Goal: Task Accomplishment & Management: Use online tool/utility

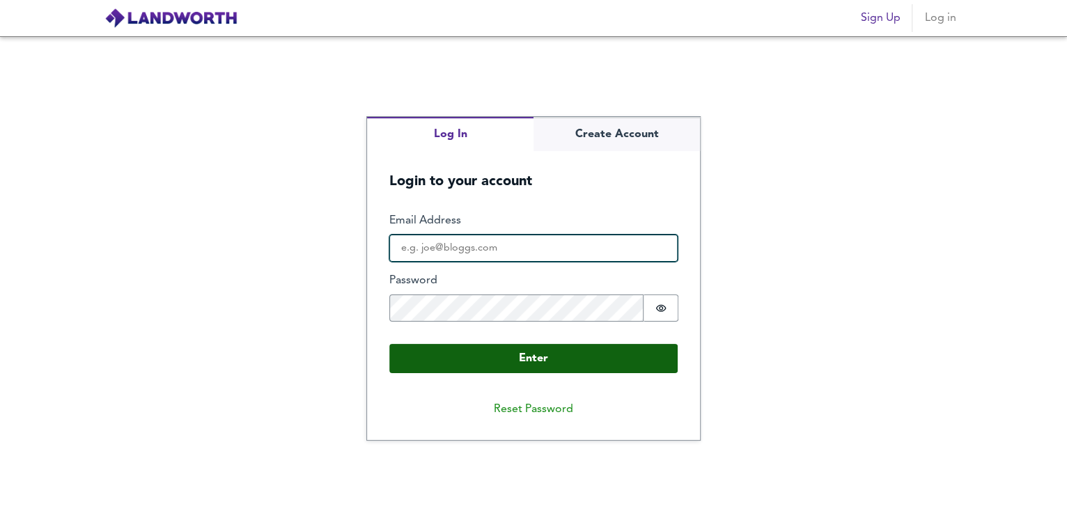
type input "[PERSON_NAME][EMAIL_ADDRESS][DOMAIN_NAME]"
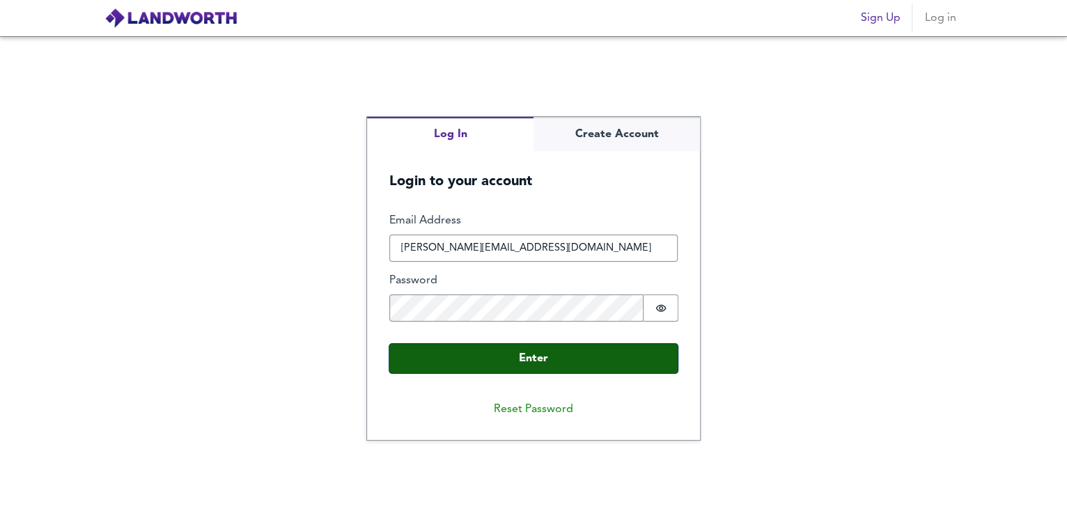
click at [543, 357] on button "Enter" at bounding box center [533, 358] width 288 height 29
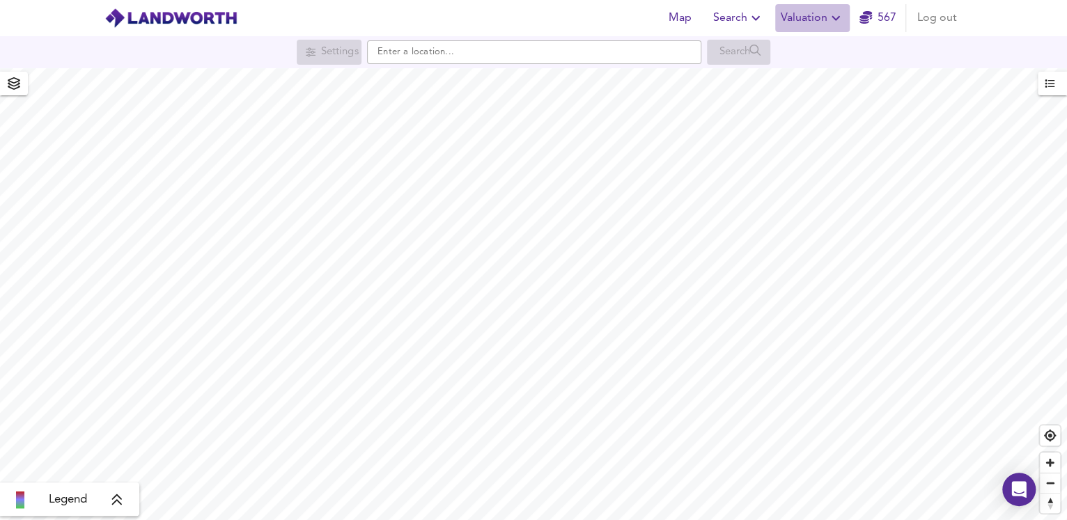
click at [827, 19] on icon "button" at bounding box center [835, 18] width 17 height 17
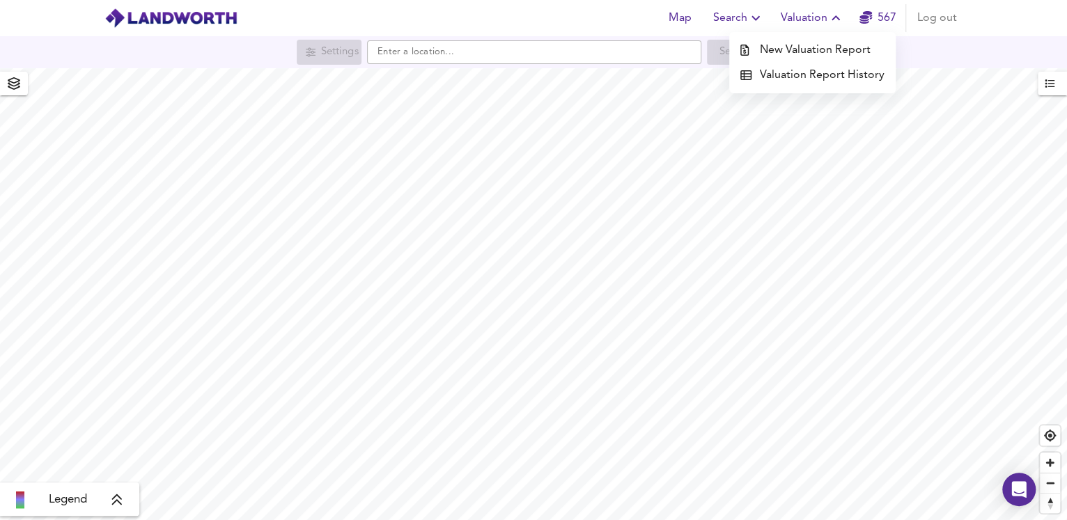
click at [808, 50] on li "New Valuation Report" at bounding box center [812, 50] width 166 height 25
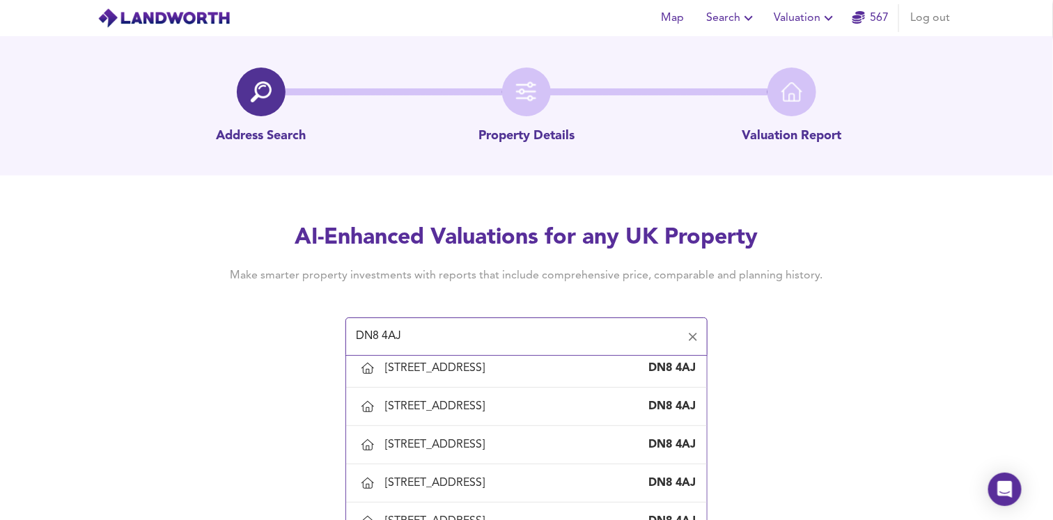
scroll to position [1243, 0]
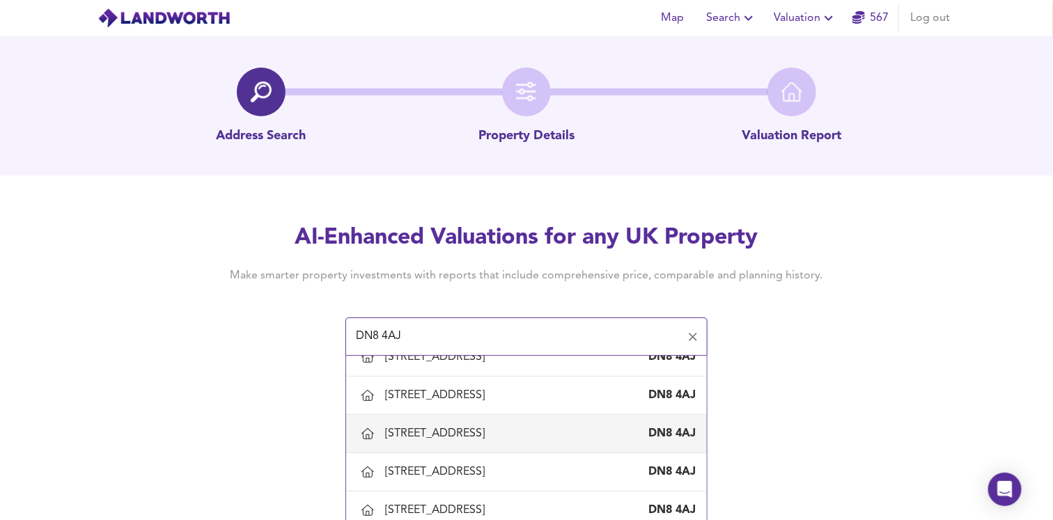
click at [490, 426] on div "[STREET_ADDRESS]" at bounding box center [437, 433] width 105 height 15
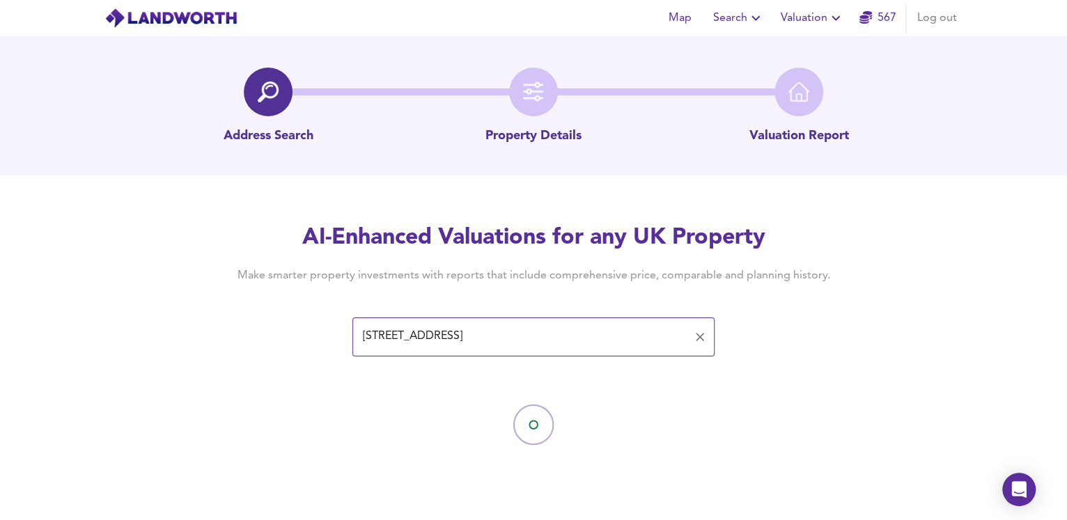
type input "[STREET_ADDRESS]"
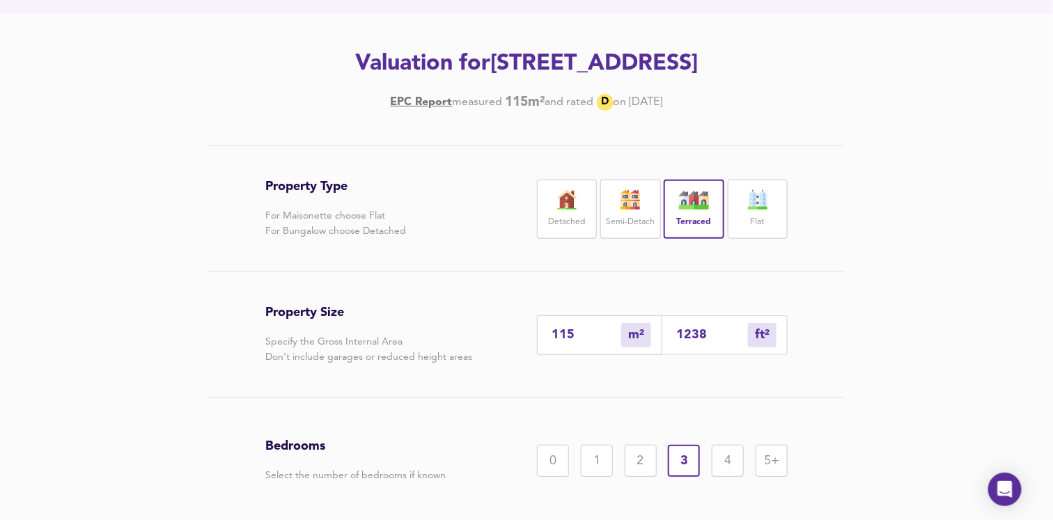
scroll to position [278, 0]
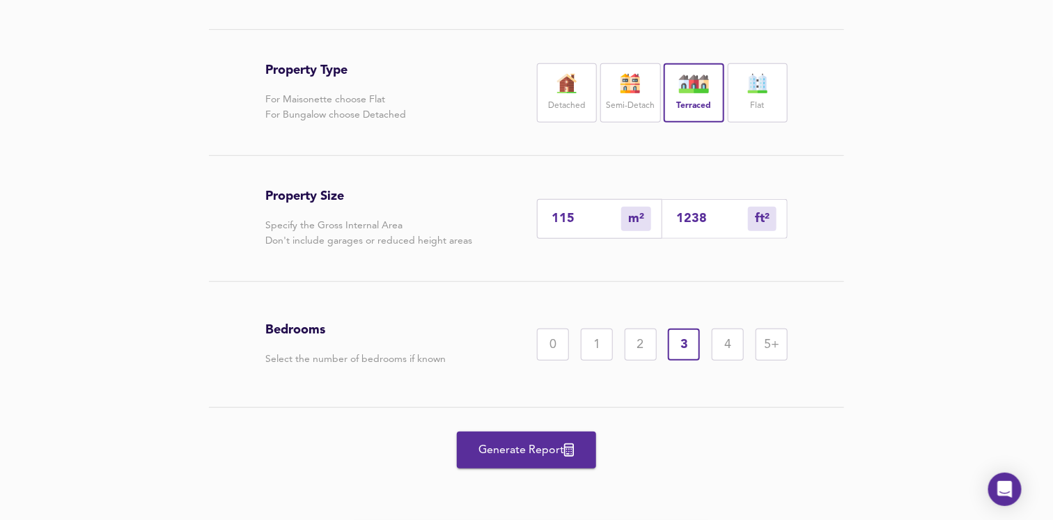
click at [524, 449] on span "Generate Report" at bounding box center [526, 451] width 111 height 20
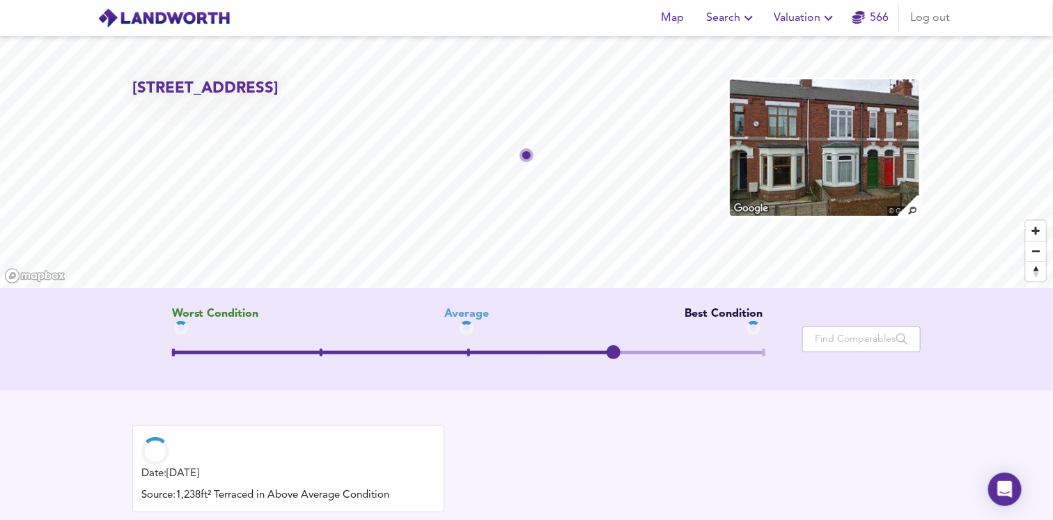
drag, startPoint x: 470, startPoint y: 354, endPoint x: 613, endPoint y: 355, distance: 142.8
click at [613, 355] on span at bounding box center [614, 352] width 14 height 14
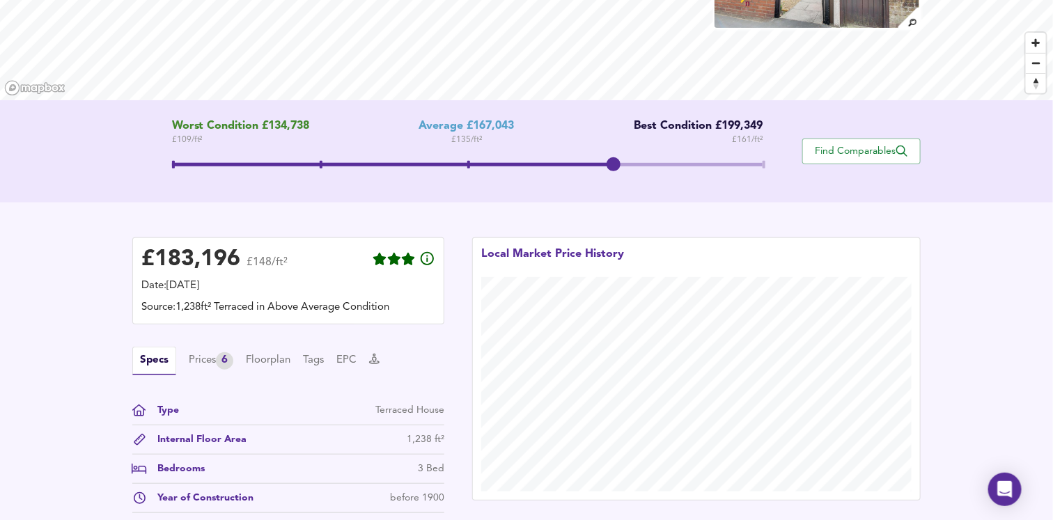
scroll to position [169, 0]
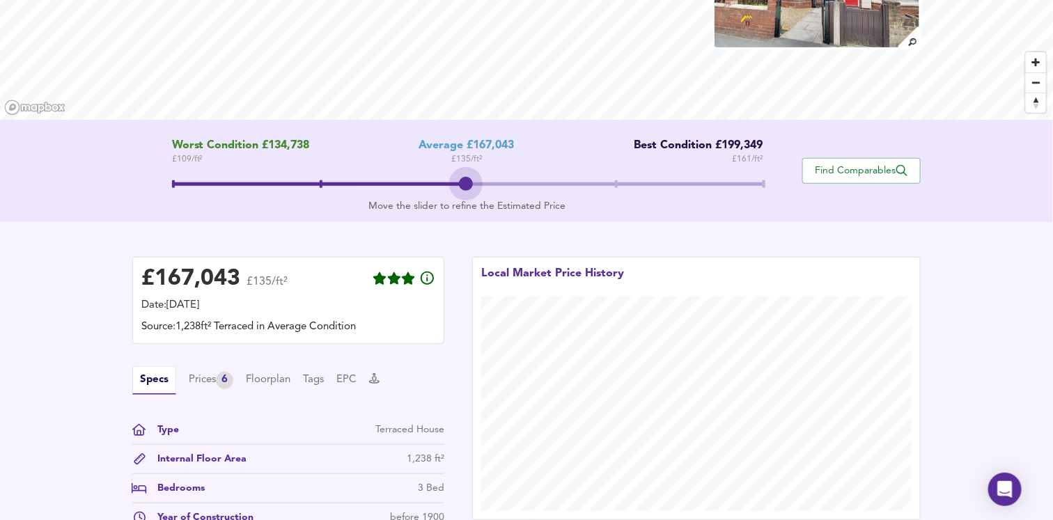
drag, startPoint x: 620, startPoint y: 179, endPoint x: 496, endPoint y: 175, distance: 124.0
click at [496, 175] on span at bounding box center [467, 185] width 591 height 25
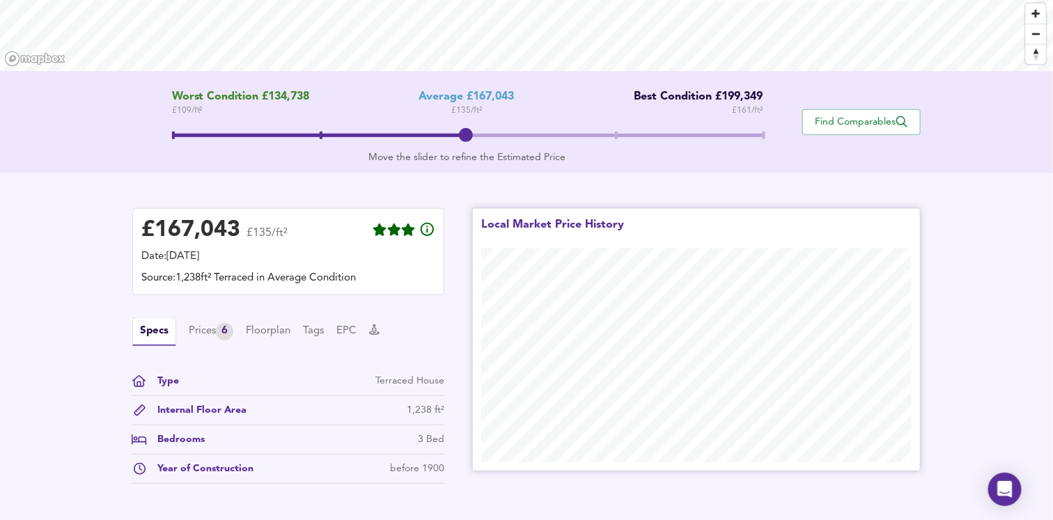
scroll to position [372, 0]
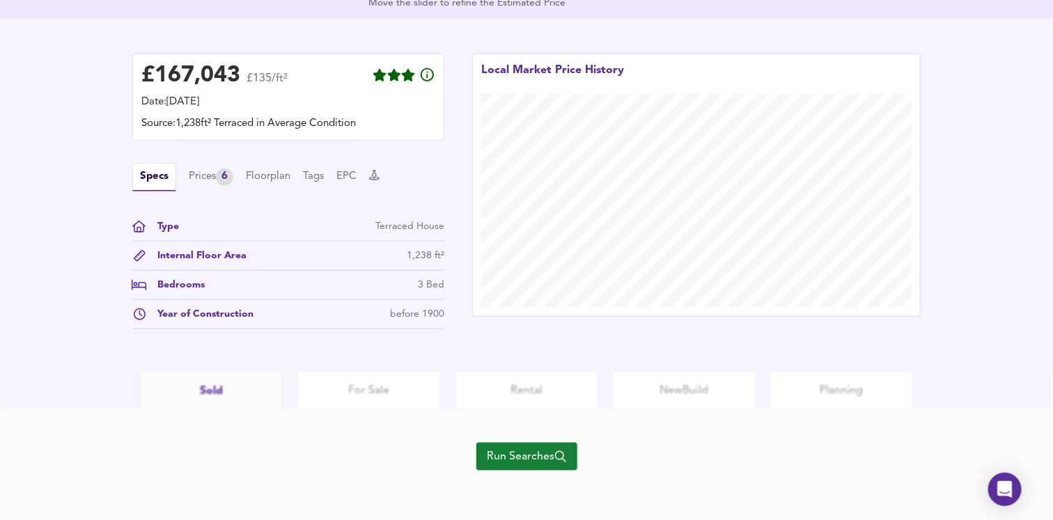
click at [505, 461] on span "Run Searches" at bounding box center [527, 457] width 79 height 20
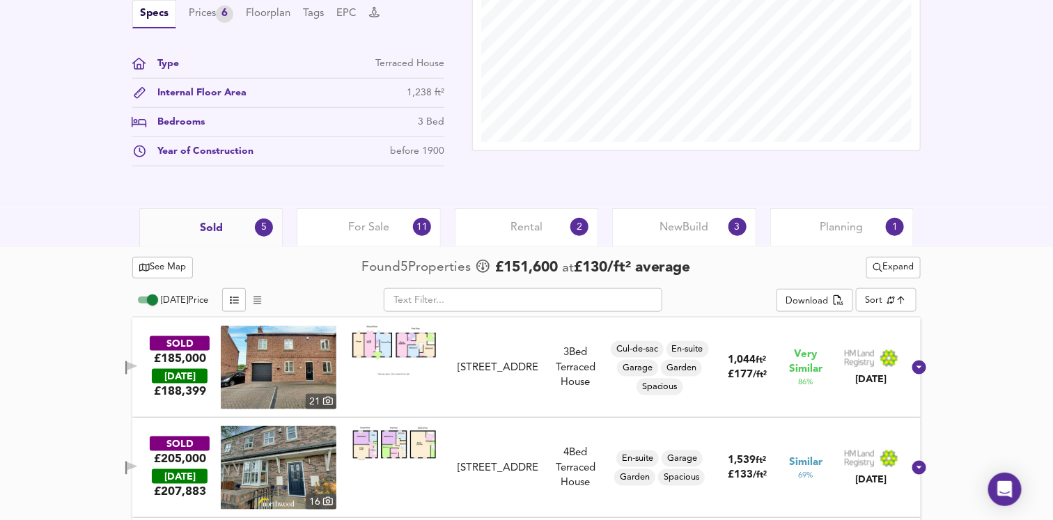
scroll to position [480, 0]
click at [875, 269] on icon "split button" at bounding box center [877, 267] width 9 height 9
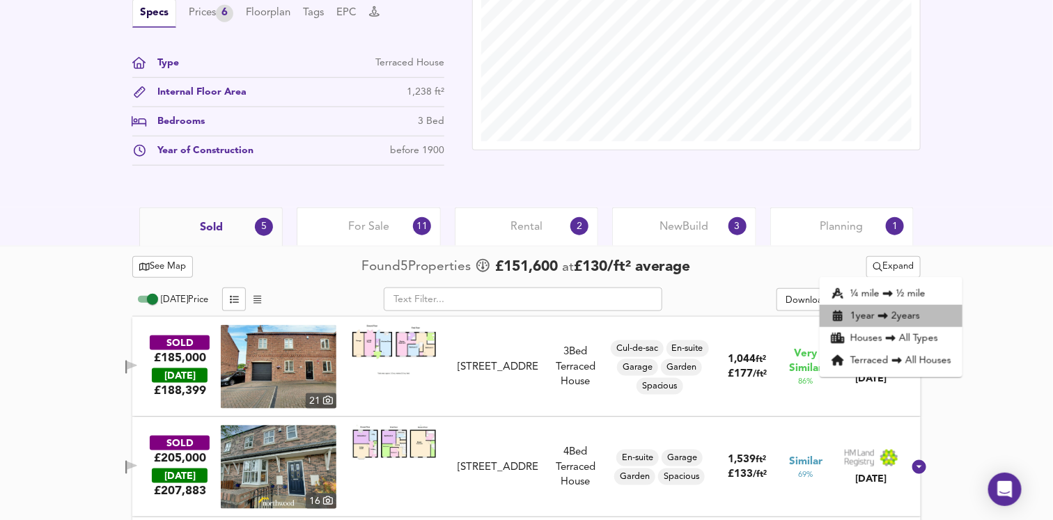
click at [864, 322] on li "1 year 2 years" at bounding box center [891, 316] width 143 height 22
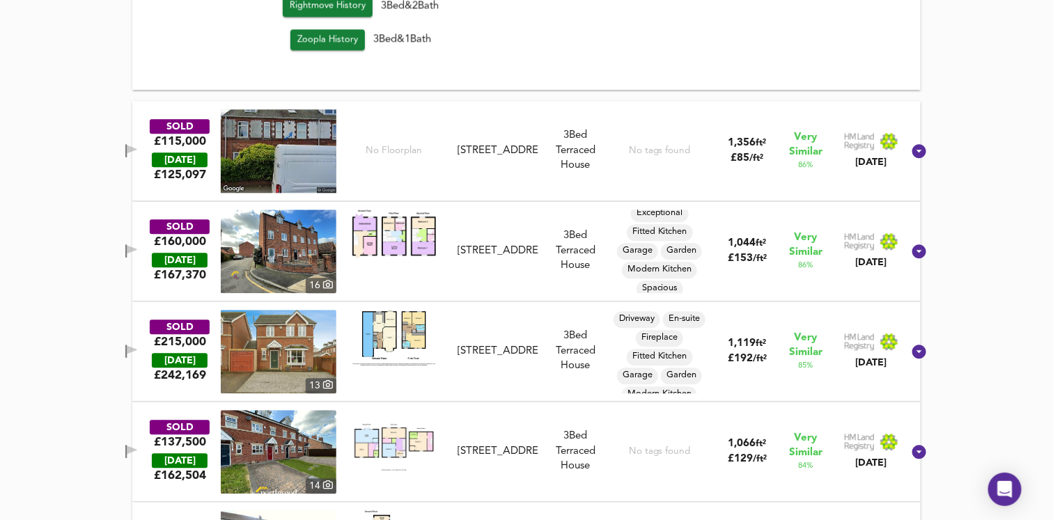
scroll to position [1295, 0]
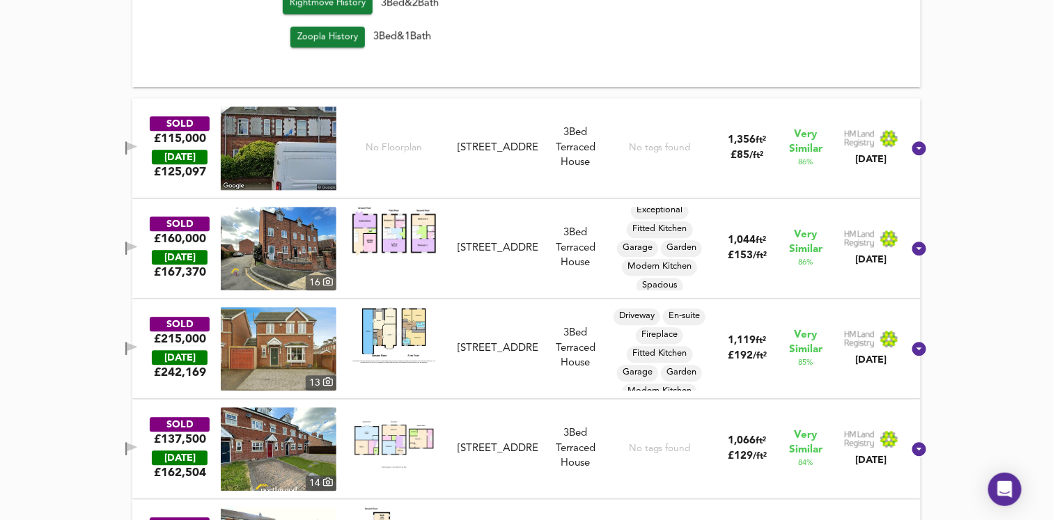
click at [306, 141] on img at bounding box center [279, 149] width 116 height 84
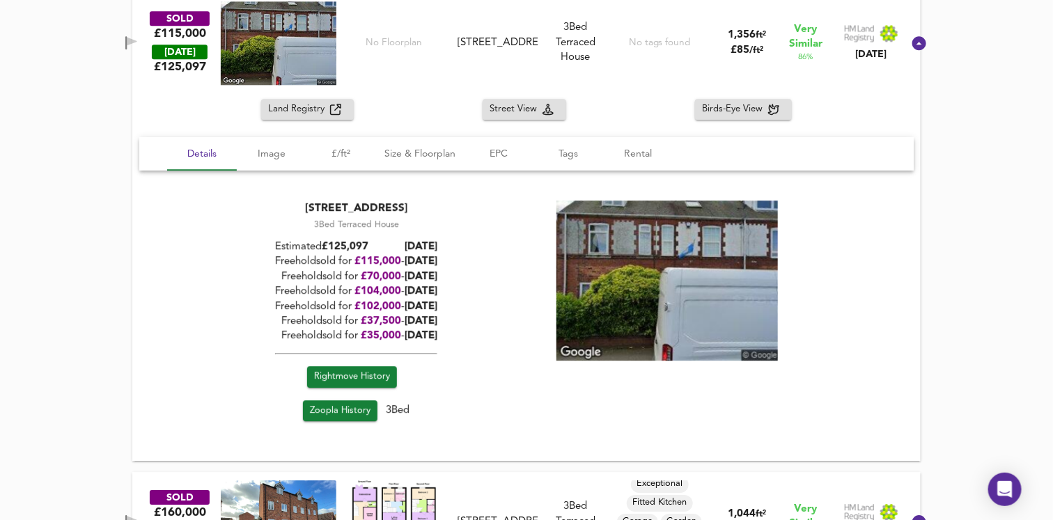
scroll to position [1407, 0]
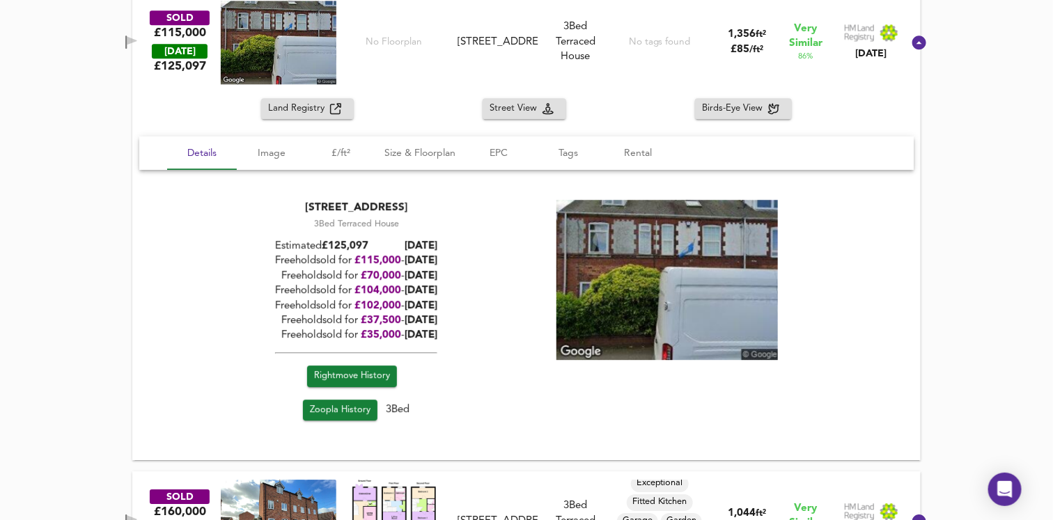
click at [329, 408] on span "Zoopla History" at bounding box center [340, 411] width 61 height 16
click at [359, 368] on span "Rightmove History" at bounding box center [352, 376] width 76 height 16
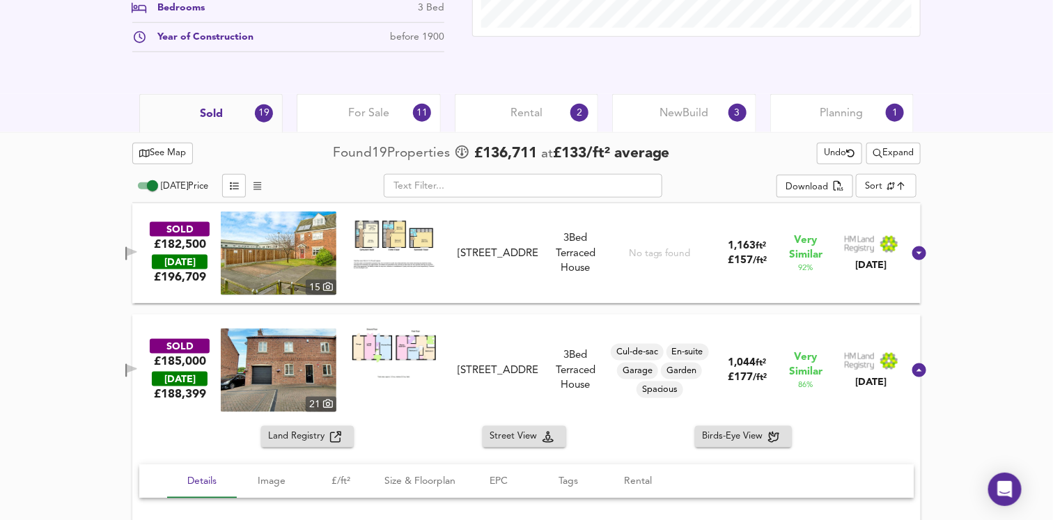
scroll to position [598, 0]
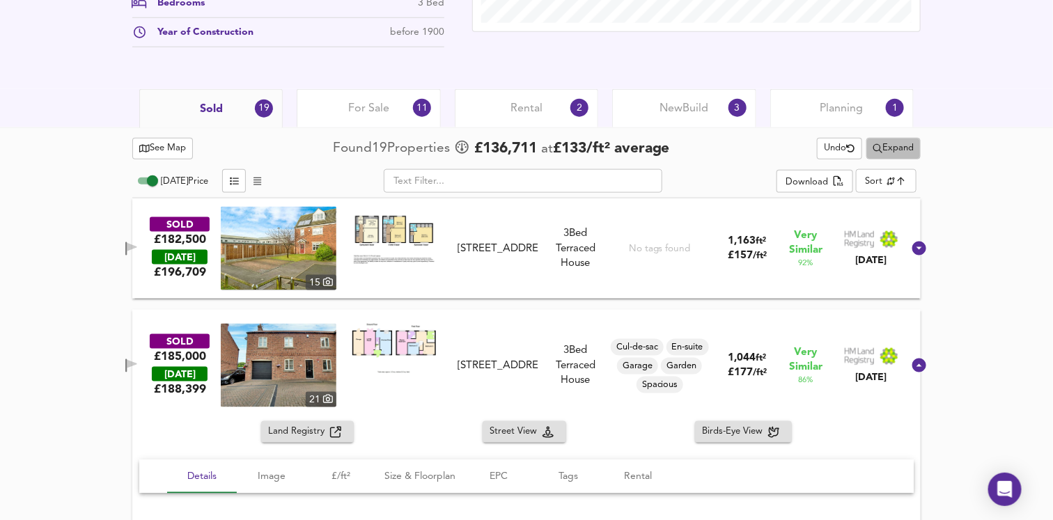
click at [894, 149] on span "Expand" at bounding box center [893, 149] width 40 height 16
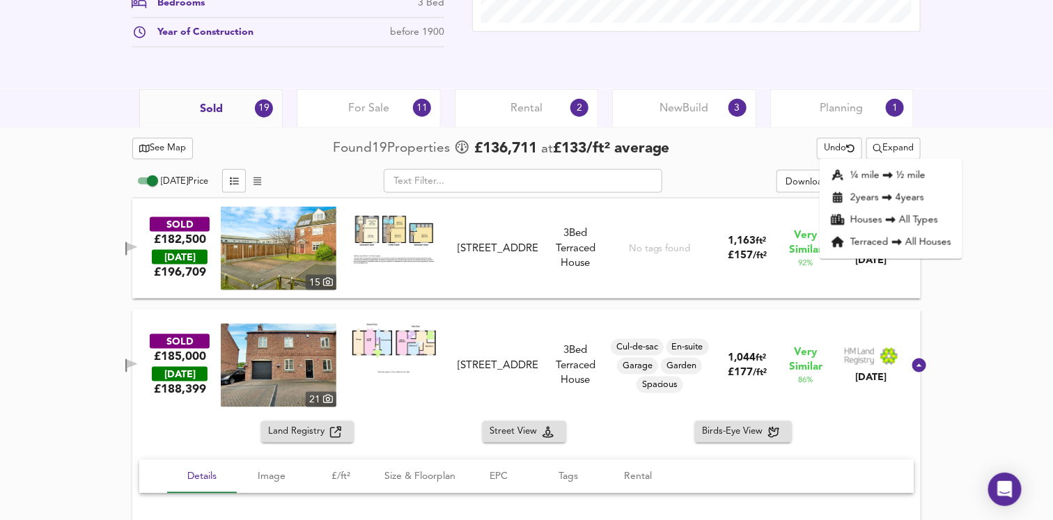
click at [864, 178] on li "¼ mile ½ mile" at bounding box center [891, 175] width 143 height 22
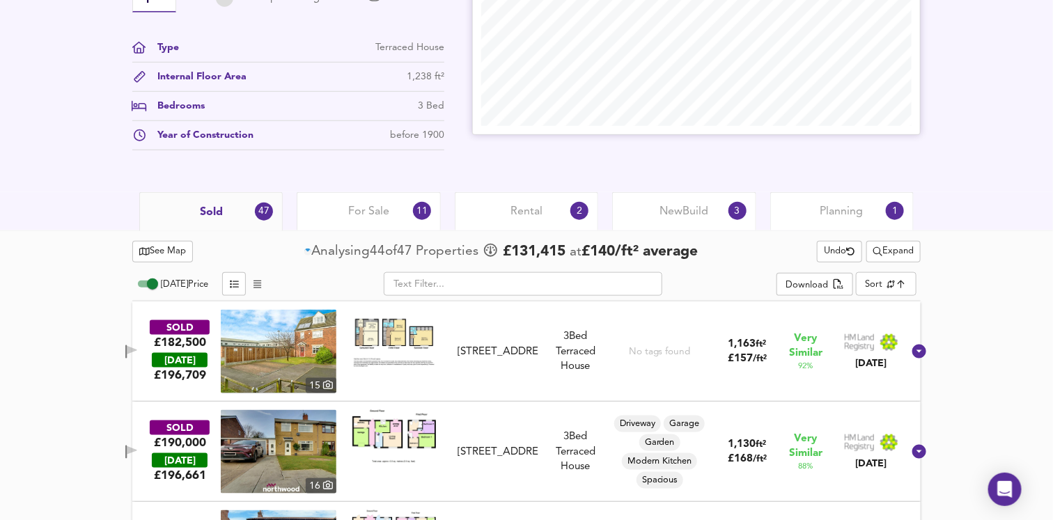
scroll to position [502, 0]
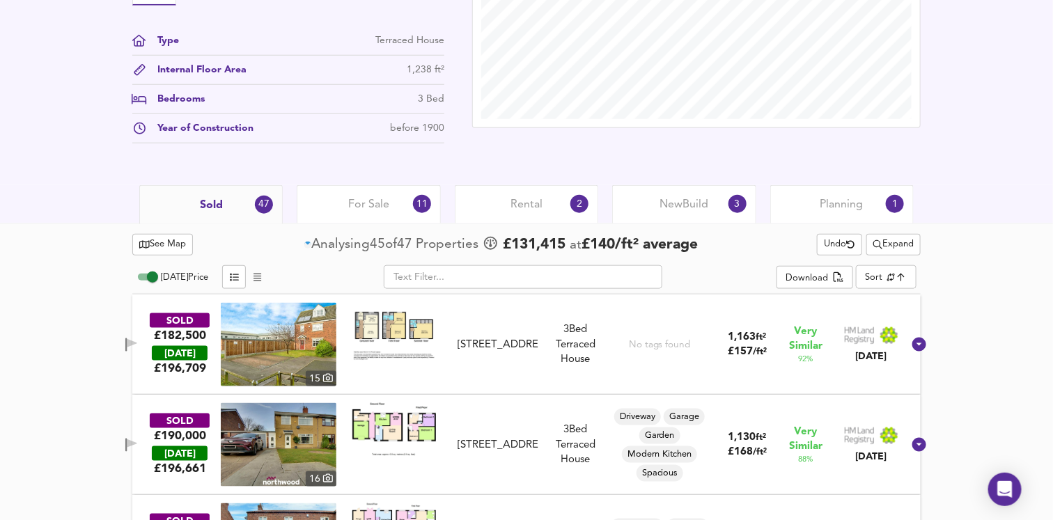
click at [364, 198] on span "For Sale" at bounding box center [368, 204] width 41 height 15
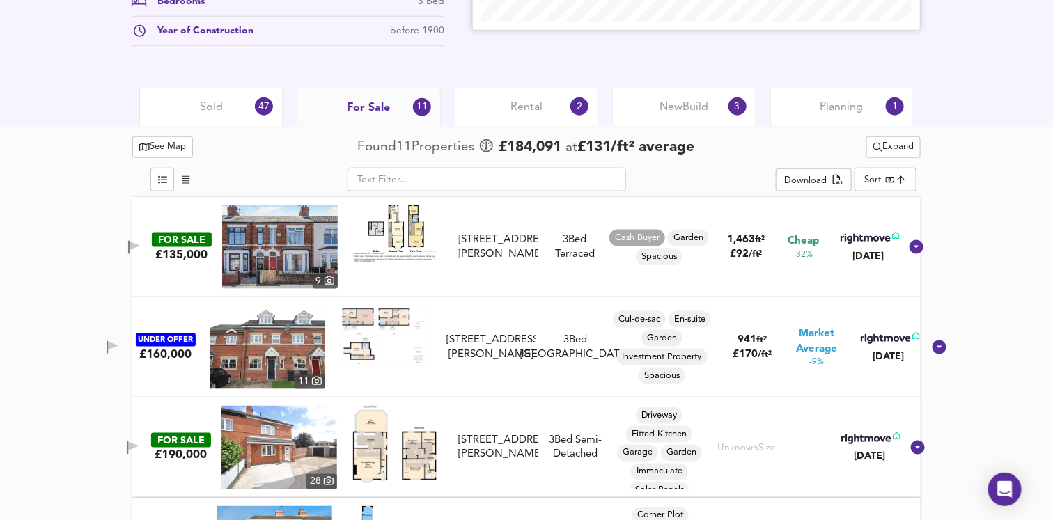
scroll to position [602, 0]
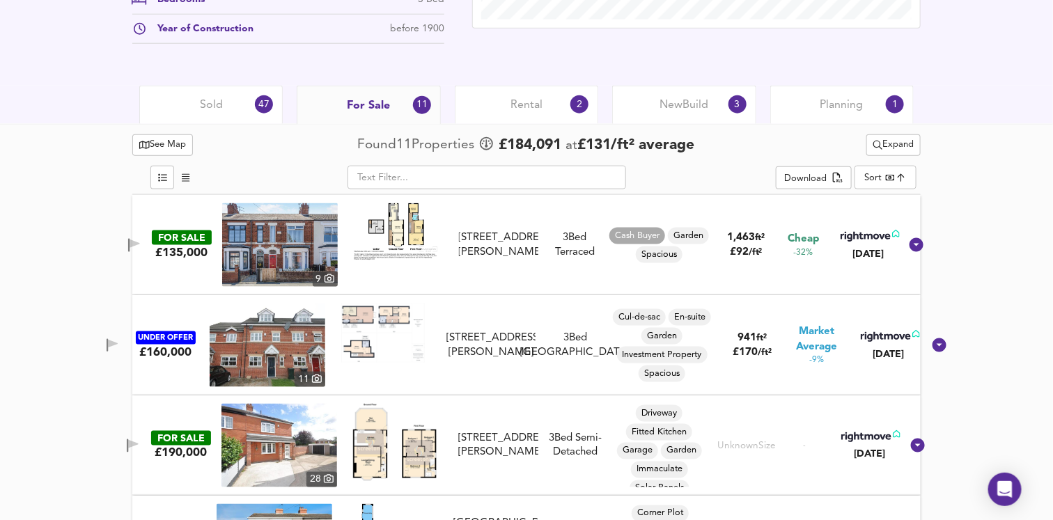
click at [529, 104] on span "Rental" at bounding box center [527, 105] width 32 height 15
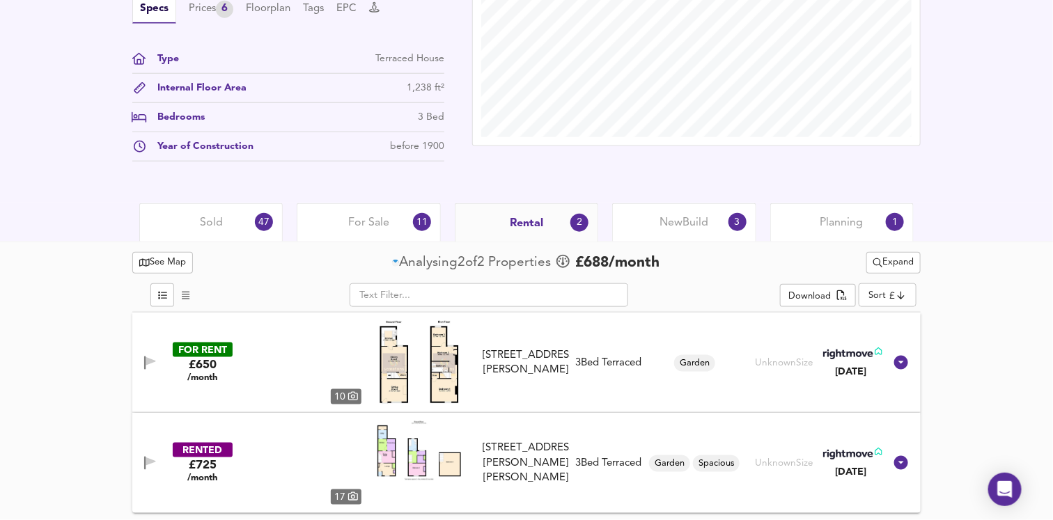
scroll to position [483, 0]
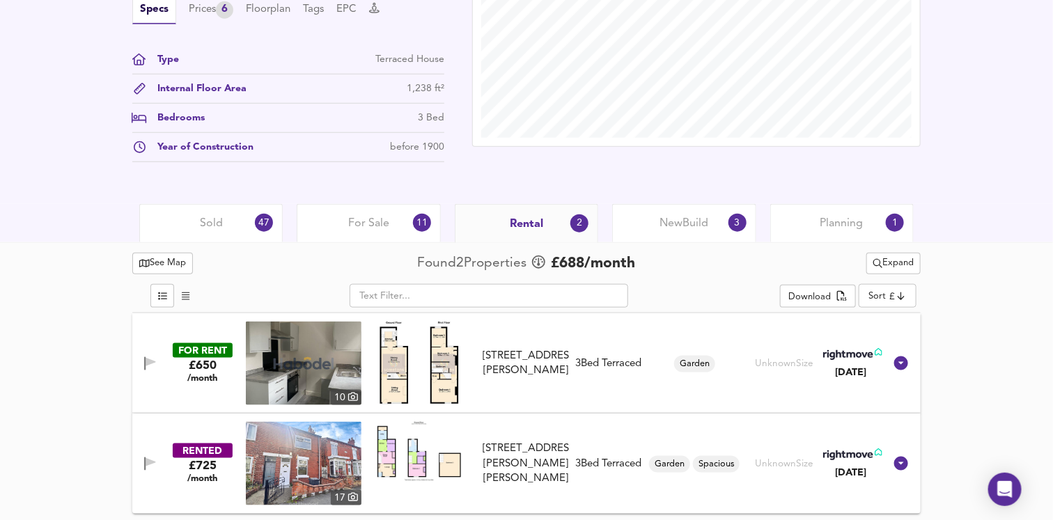
click at [672, 219] on span "New Build" at bounding box center [684, 223] width 49 height 15
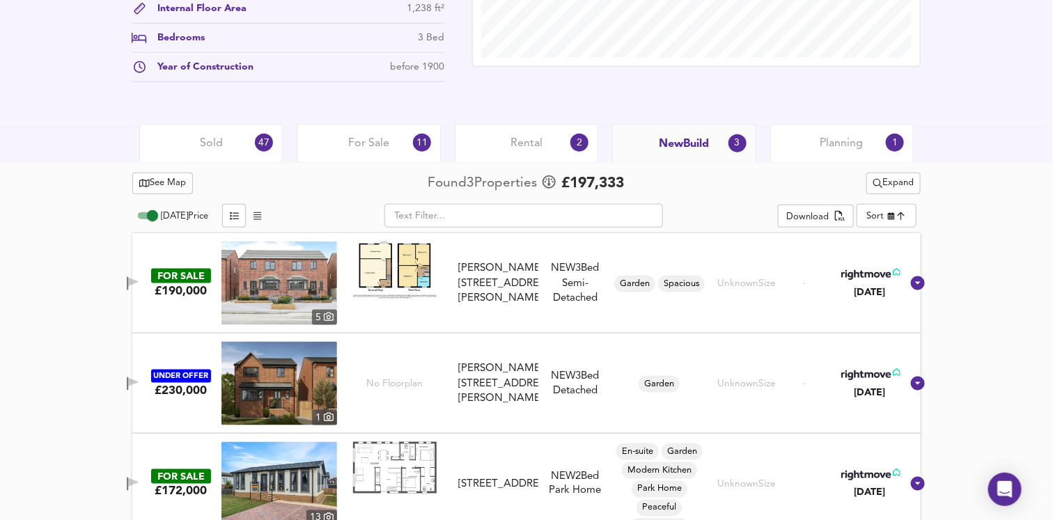
scroll to position [561, 0]
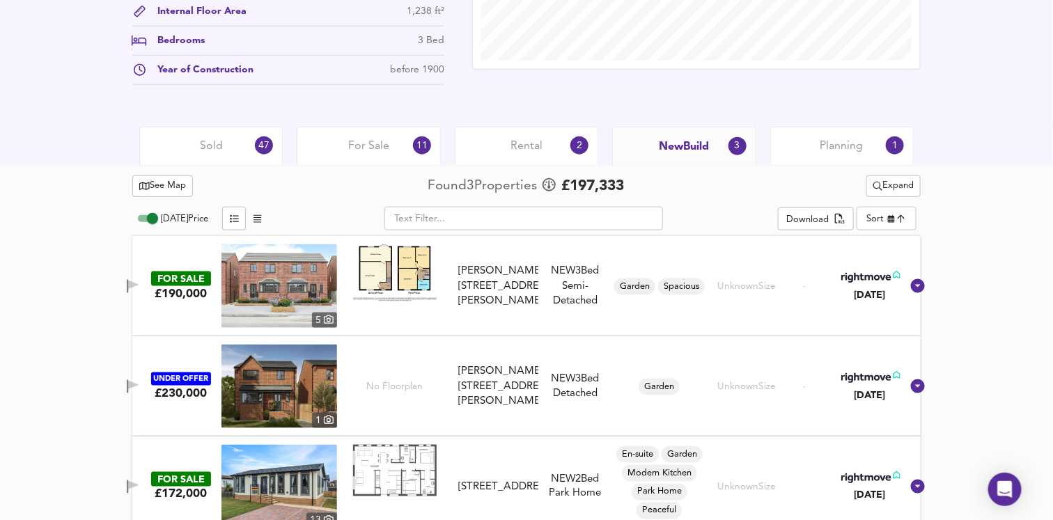
click at [842, 145] on span "Planning" at bounding box center [841, 146] width 43 height 15
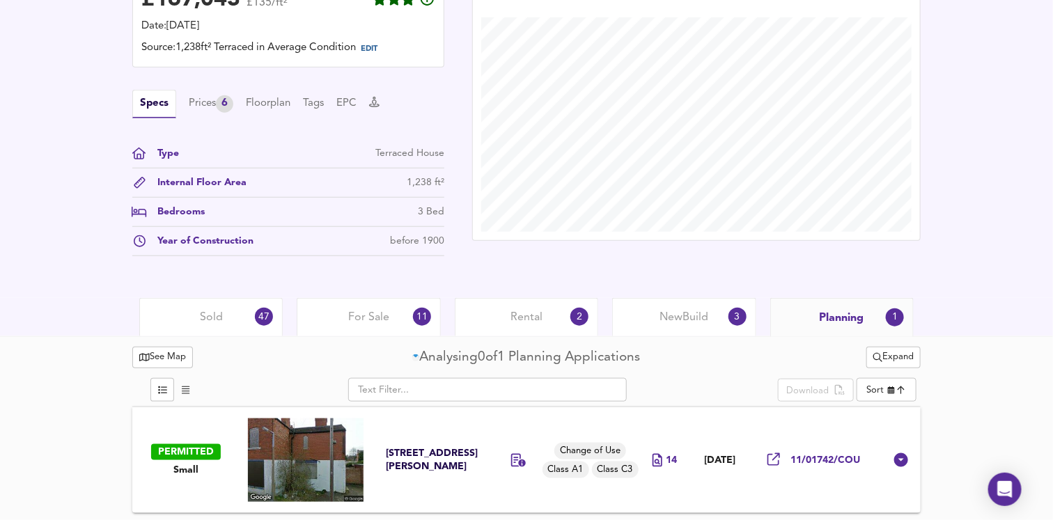
scroll to position [389, 0]
click at [687, 321] on span "New Build" at bounding box center [684, 318] width 49 height 15
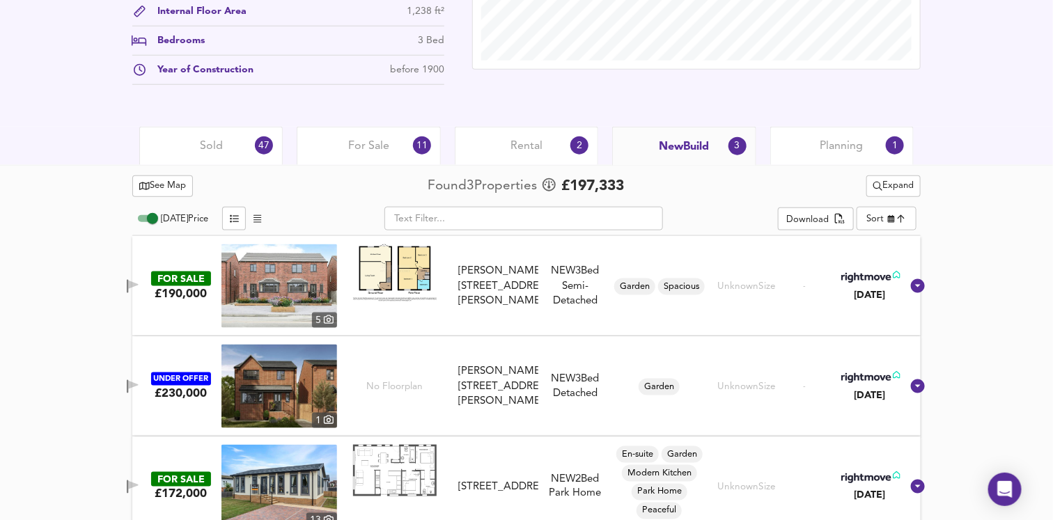
click at [534, 147] on span "Rental" at bounding box center [527, 146] width 32 height 15
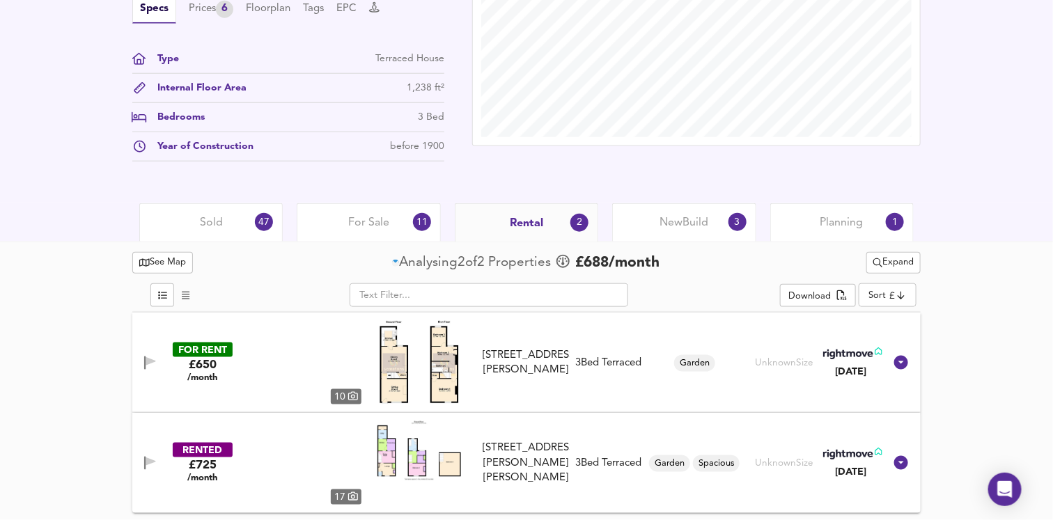
scroll to position [483, 0]
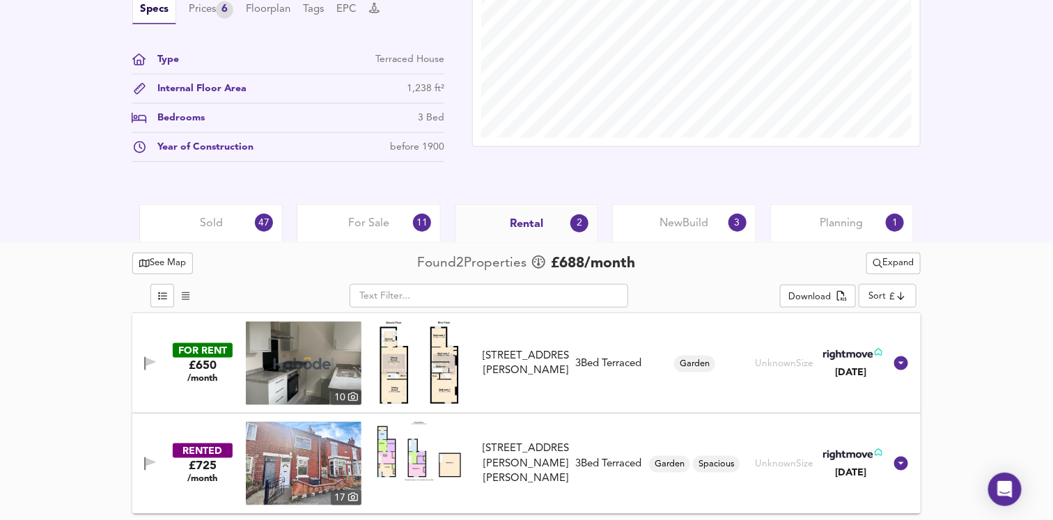
click at [369, 221] on span "For Sale" at bounding box center [368, 223] width 41 height 15
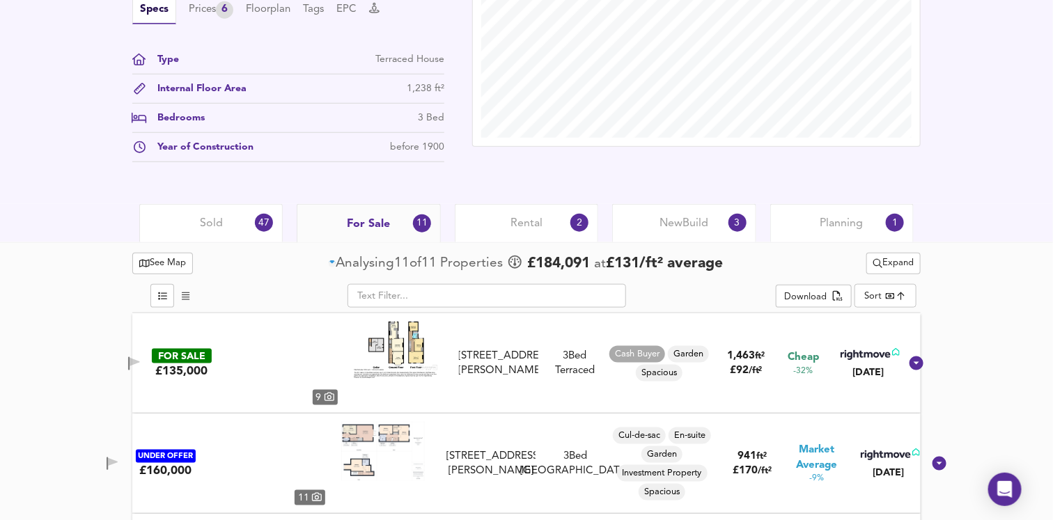
scroll to position [561, 0]
